Goal: Task Accomplishment & Management: Manage account settings

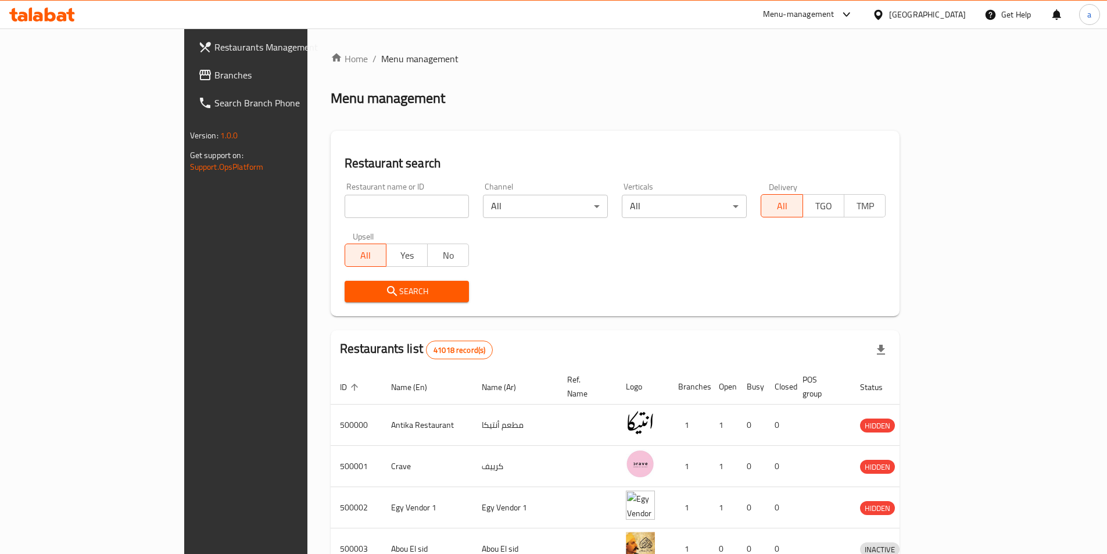
click at [214, 74] on span "Branches" at bounding box center [286, 75] width 145 height 14
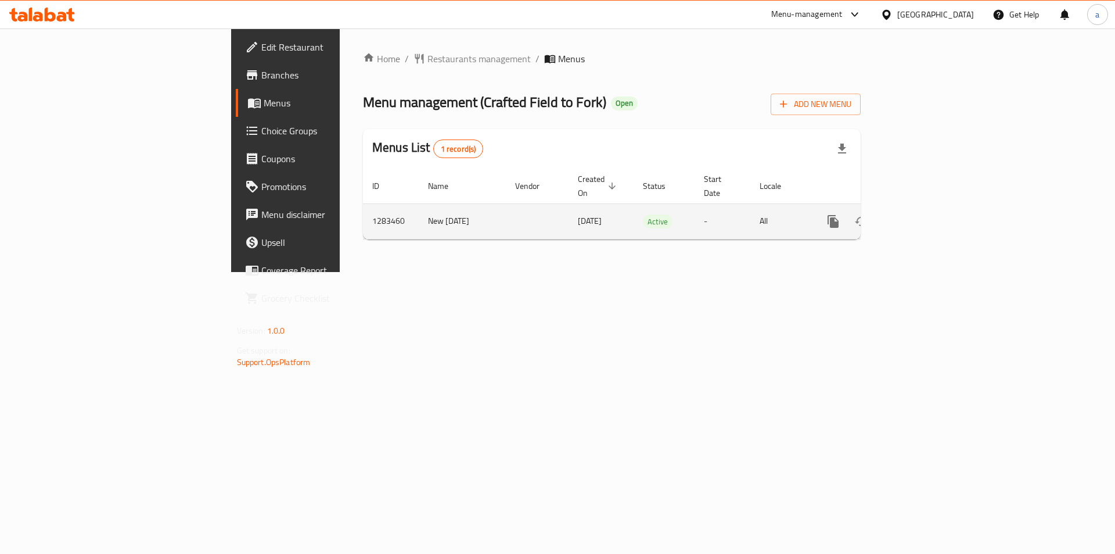
click at [506, 204] on td "enhanced table" at bounding box center [537, 220] width 63 height 35
click at [924, 214] on icon "enhanced table" at bounding box center [917, 221] width 14 height 14
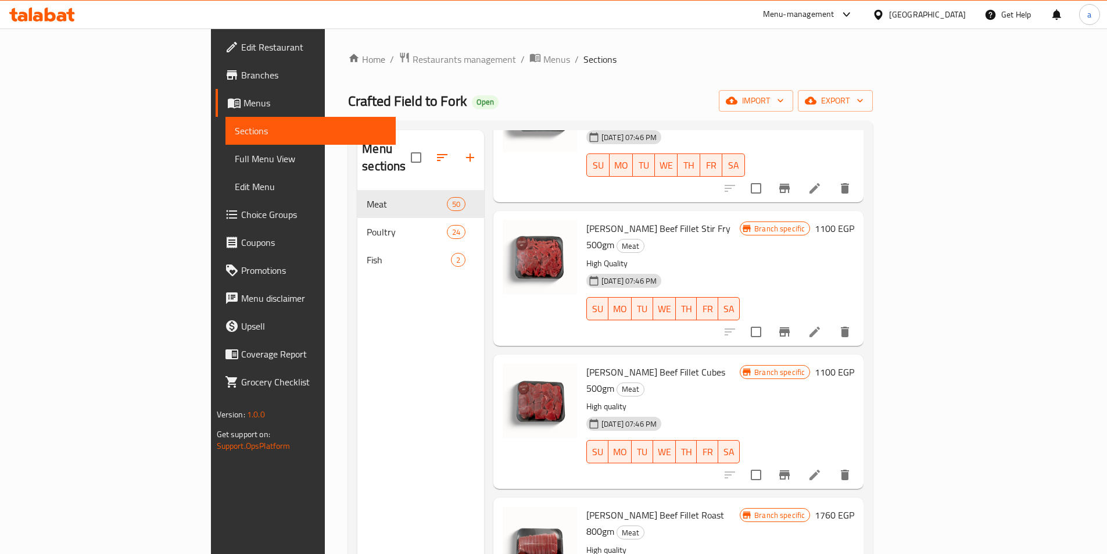
scroll to position [232, 0]
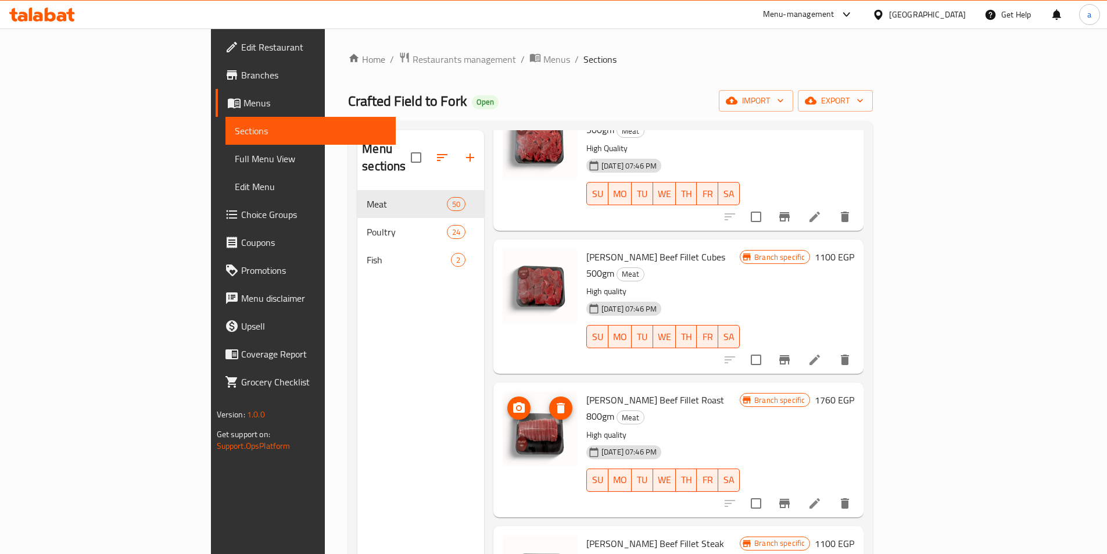
click at [502, 392] on img at bounding box center [539, 429] width 74 height 74
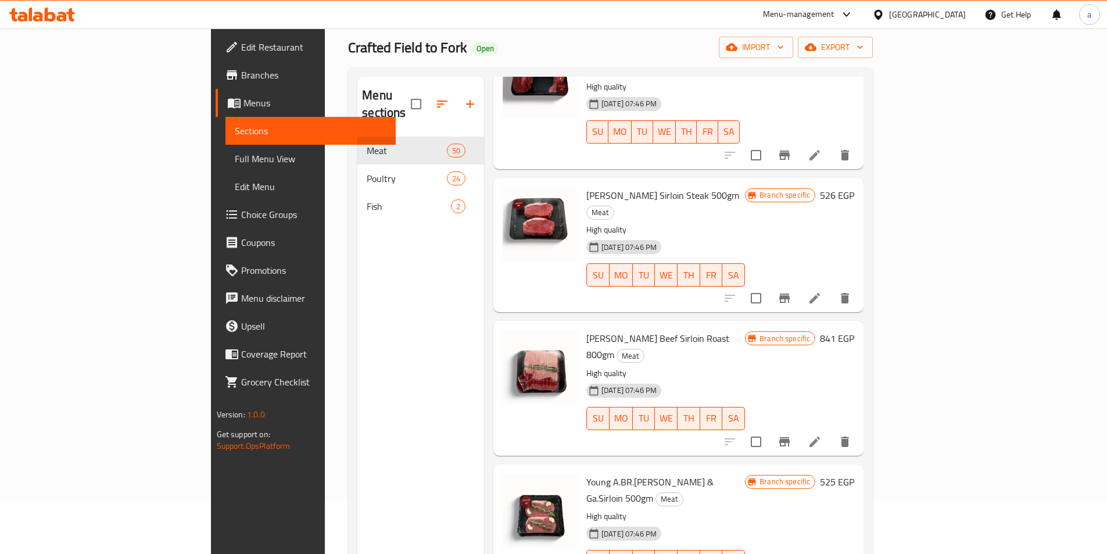
scroll to position [0, 0]
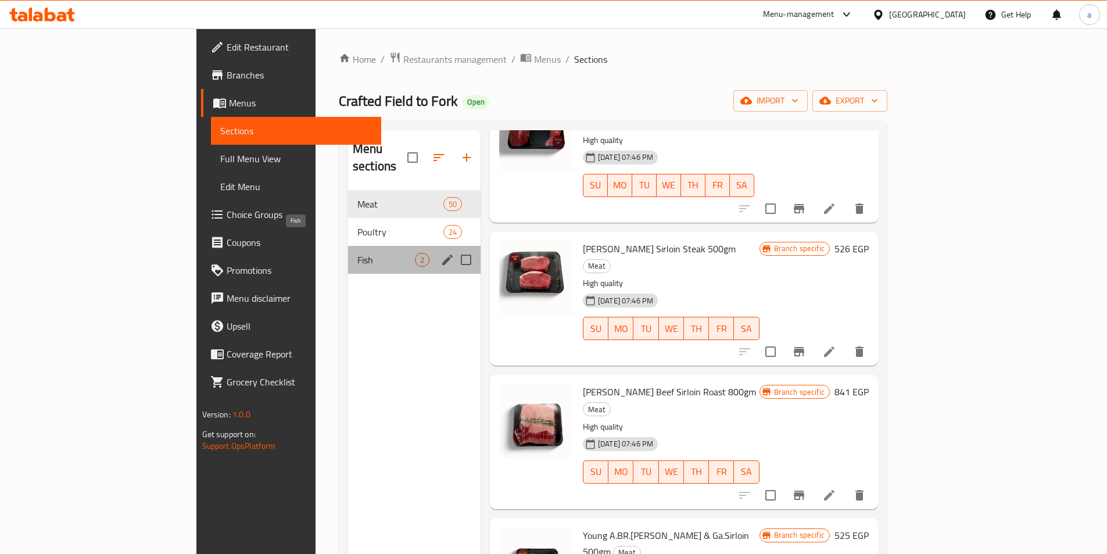
click at [357, 253] on span "Fish" at bounding box center [386, 260] width 58 height 14
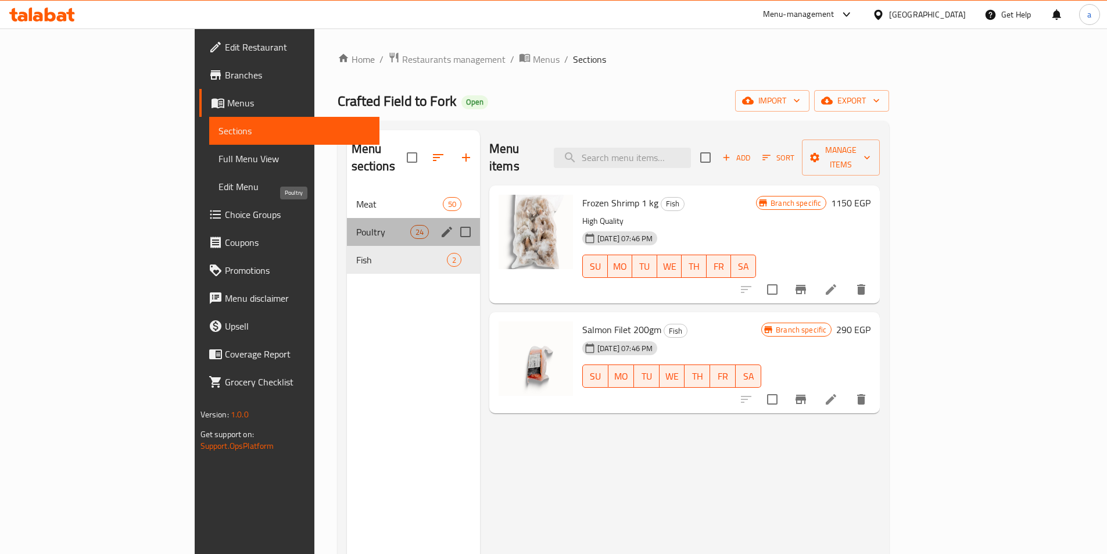
click at [356, 225] on span "Poultry" at bounding box center [383, 232] width 54 height 14
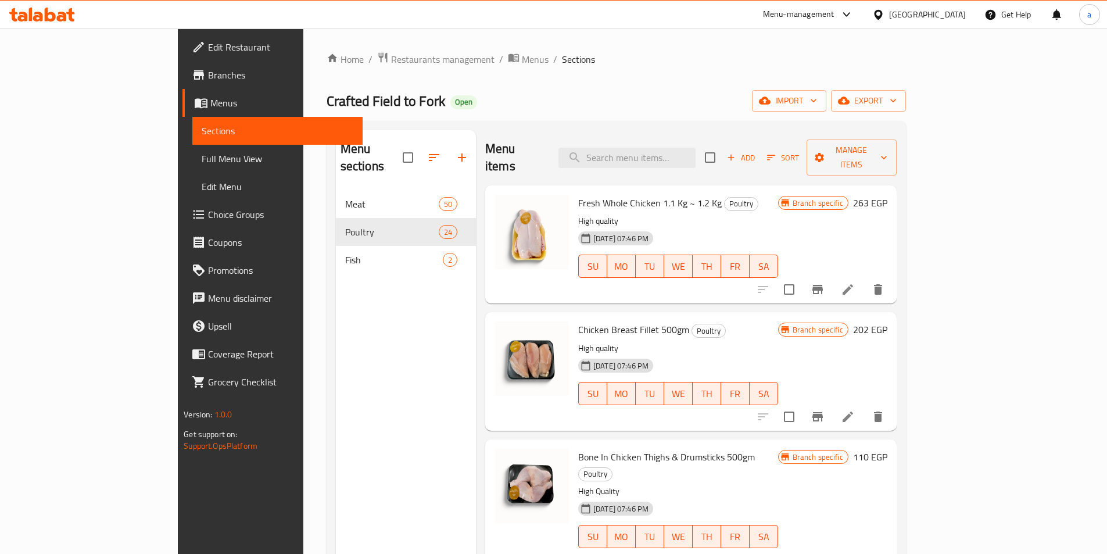
click at [428, 185] on nav "Meat 50 Poultry 24 Fish 2" at bounding box center [406, 231] width 140 height 93
